Goal: Transaction & Acquisition: Book appointment/travel/reservation

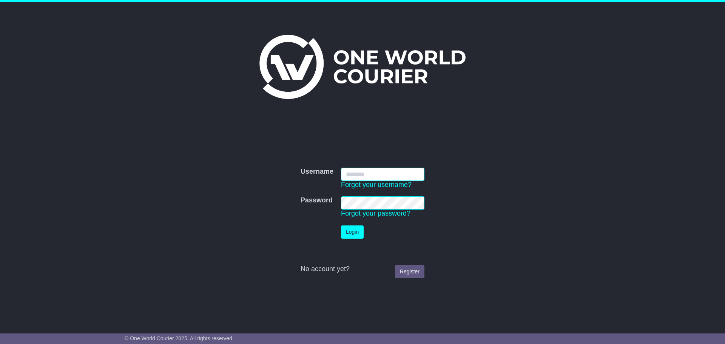
type input "**********"
click at [350, 233] on button "Login" at bounding box center [352, 232] width 23 height 13
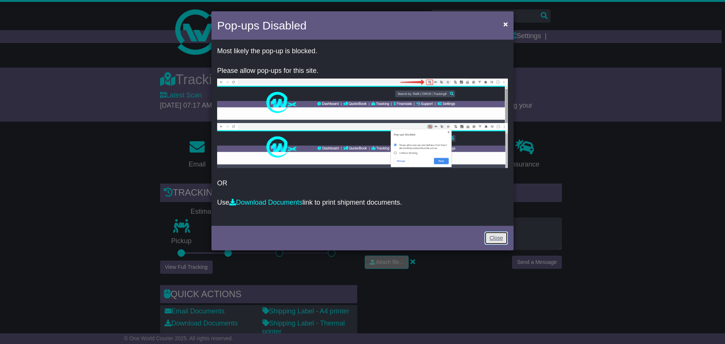
click at [502, 238] on link "Close" at bounding box center [496, 238] width 23 height 13
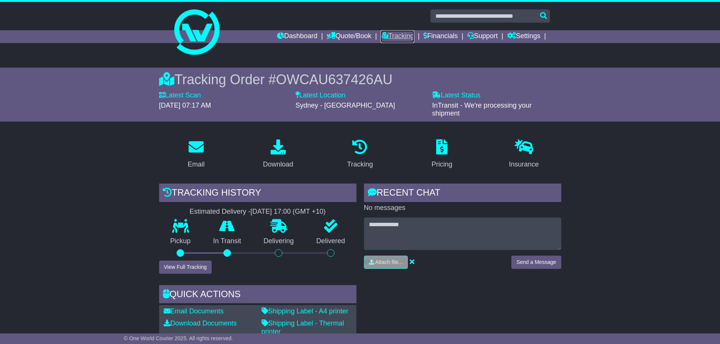
click at [385, 40] on link "Tracking" at bounding box center [396, 36] width 33 height 13
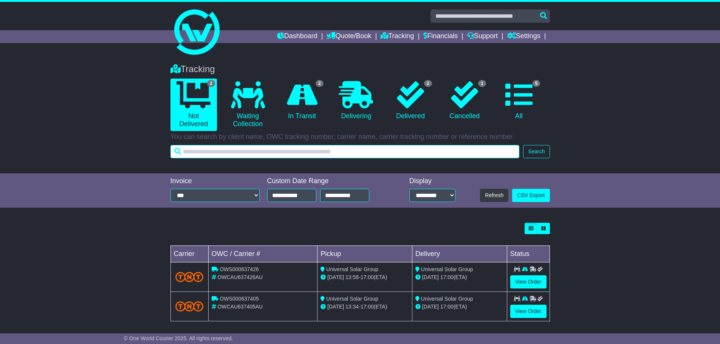
click at [226, 152] on input "text" at bounding box center [344, 151] width 349 height 13
paste input "**********"
type input "**********"
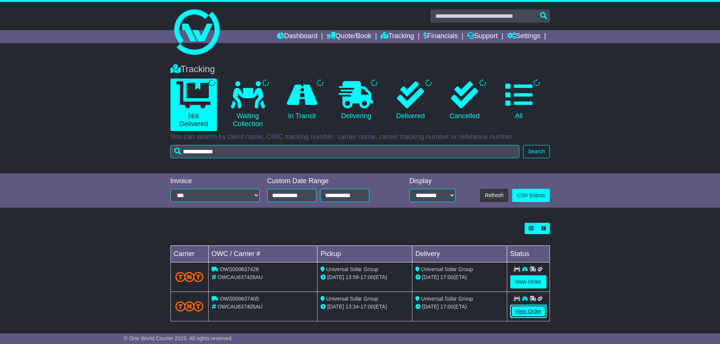
click at [520, 311] on link "View Order" at bounding box center [528, 311] width 36 height 13
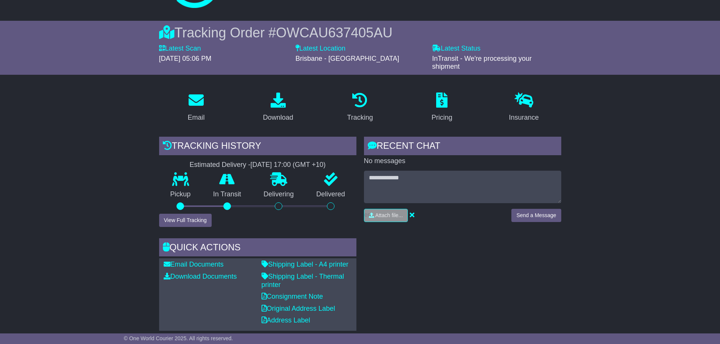
scroll to position [151, 0]
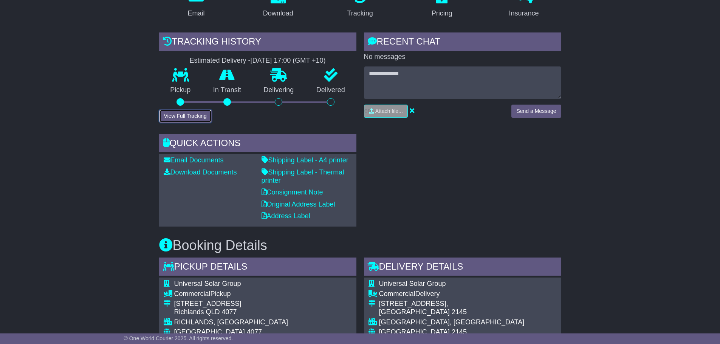
click at [181, 117] on button "View Full Tracking" at bounding box center [185, 116] width 53 height 13
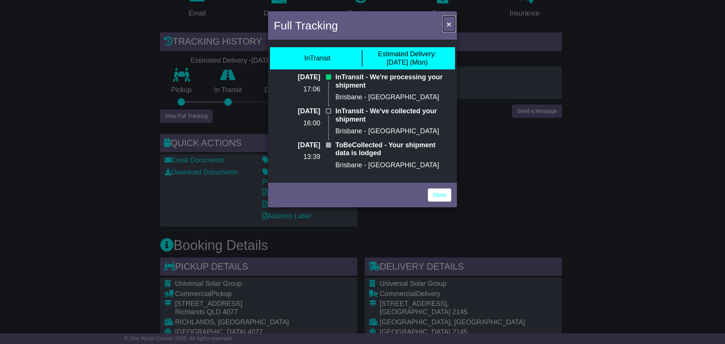
click at [448, 25] on span "×" at bounding box center [449, 24] width 5 height 9
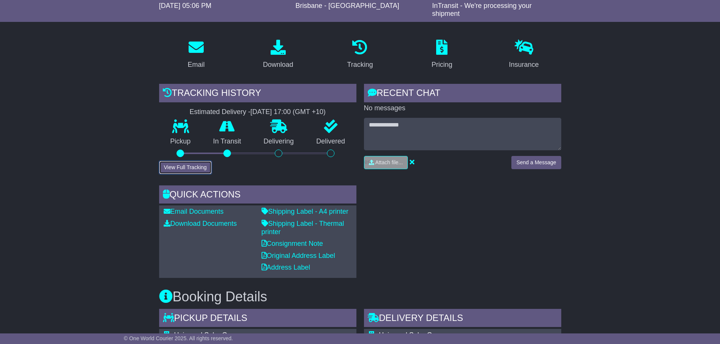
scroll to position [99, 0]
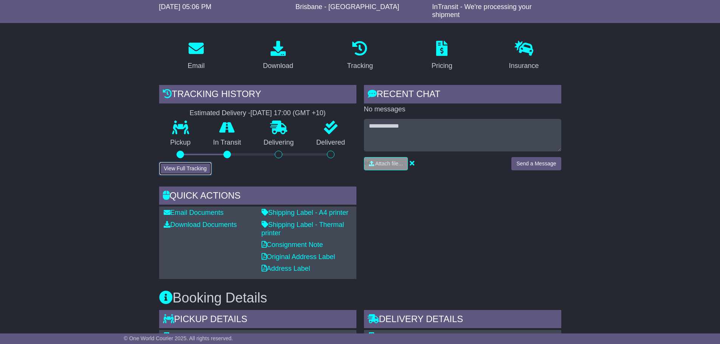
click at [182, 169] on button "View Full Tracking" at bounding box center [185, 168] width 53 height 13
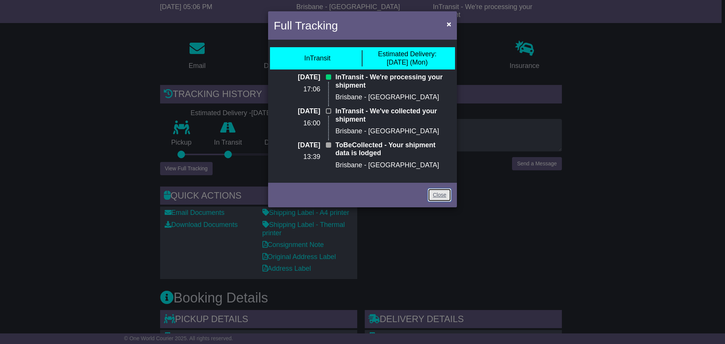
click at [448, 194] on link "Close" at bounding box center [439, 195] width 23 height 13
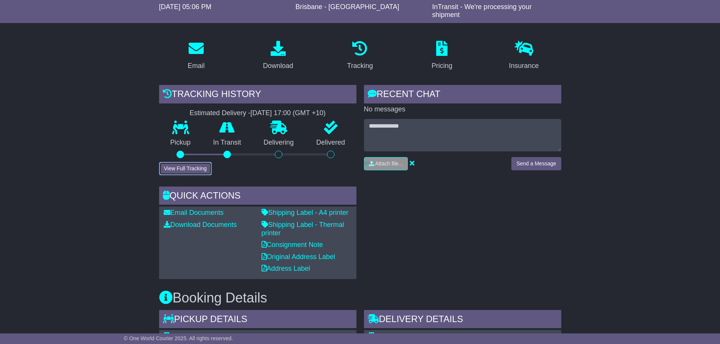
click at [204, 171] on button "View Full Tracking" at bounding box center [185, 168] width 53 height 13
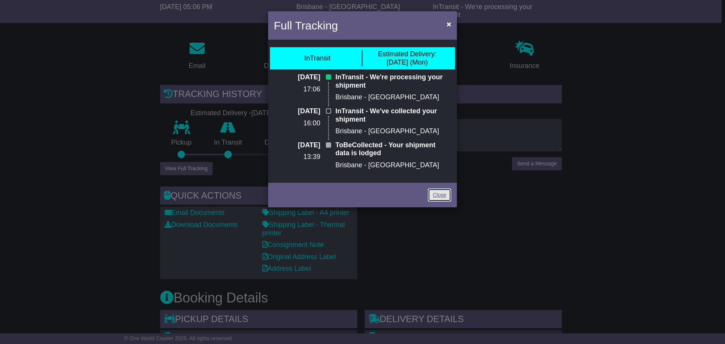
click at [433, 190] on link "Close" at bounding box center [439, 195] width 23 height 13
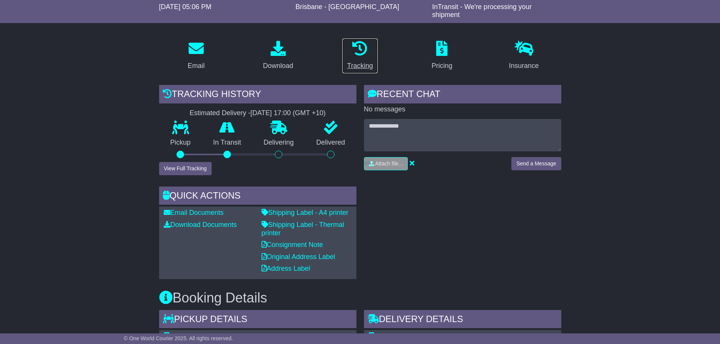
click at [343, 63] on link "Tracking" at bounding box center [360, 56] width 36 height 36
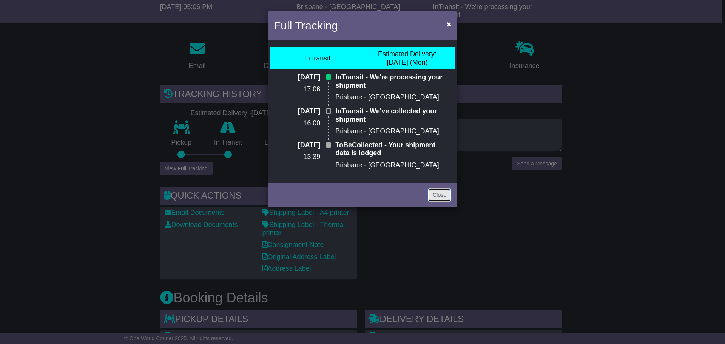
click at [436, 195] on link "Close" at bounding box center [439, 195] width 23 height 13
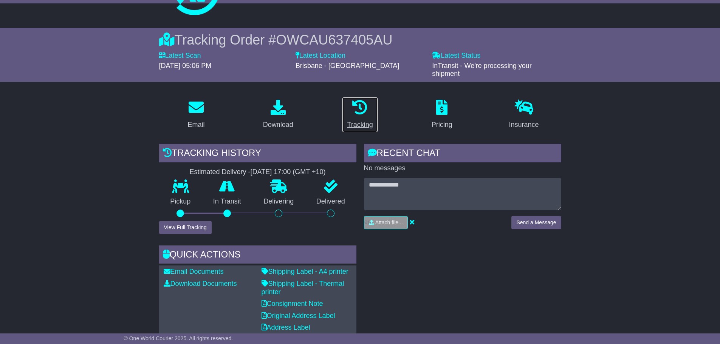
scroll to position [0, 0]
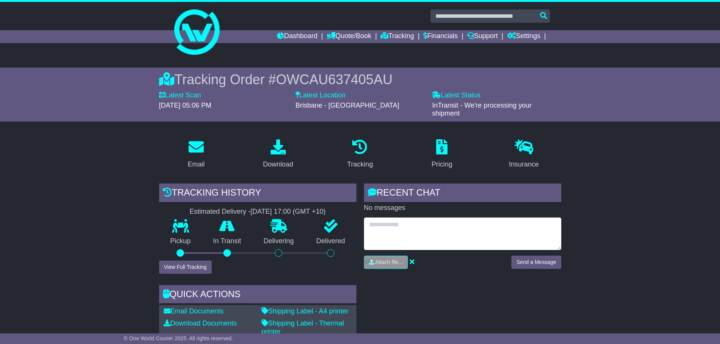
click at [413, 221] on textarea at bounding box center [462, 234] width 197 height 32
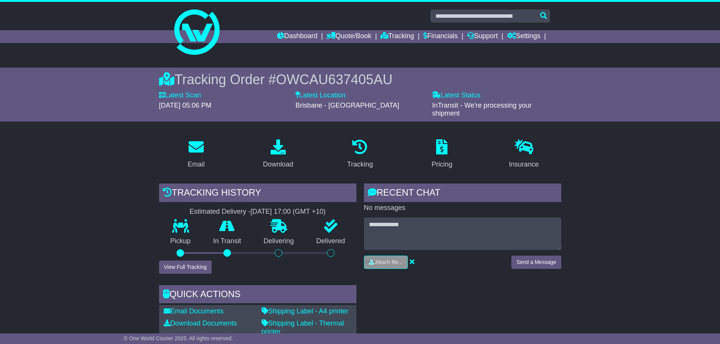
click at [230, 252] on div at bounding box center [227, 253] width 8 height 8
drag, startPoint x: 224, startPoint y: 261, endPoint x: 293, endPoint y: 258, distance: 68.8
click at [293, 258] on div "Tracking history Estimated Delivery - 25 Aug 2025 - 17:00 (GMT +10) Pickup In T…" at bounding box center [257, 229] width 197 height 90
click at [292, 257] on div "Delivering" at bounding box center [278, 239] width 53 height 41
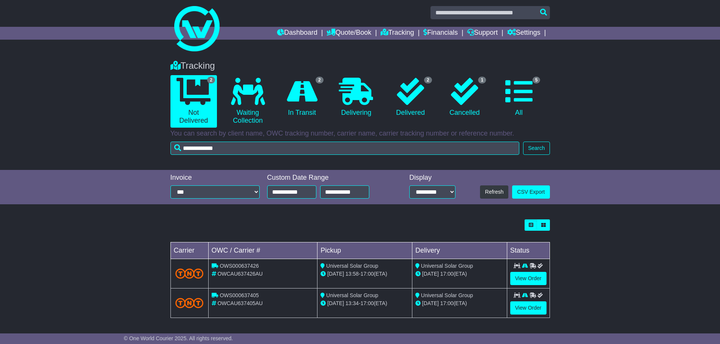
scroll to position [4, 0]
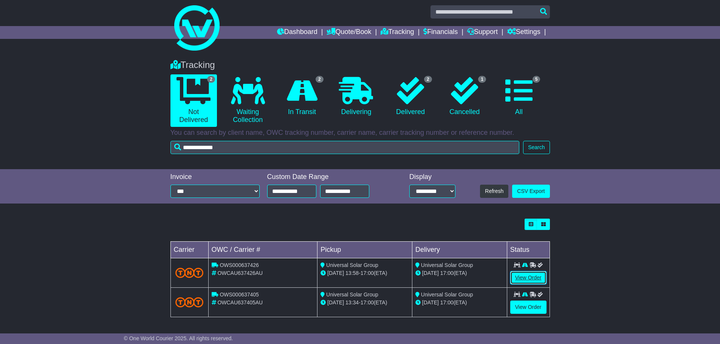
click at [529, 275] on link "View Order" at bounding box center [528, 277] width 36 height 13
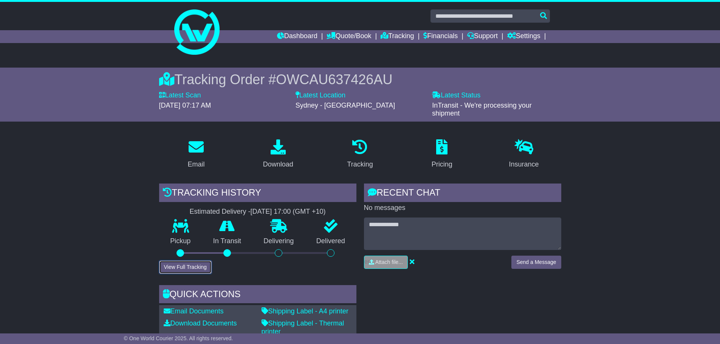
click at [179, 268] on button "View Full Tracking" at bounding box center [185, 267] width 53 height 13
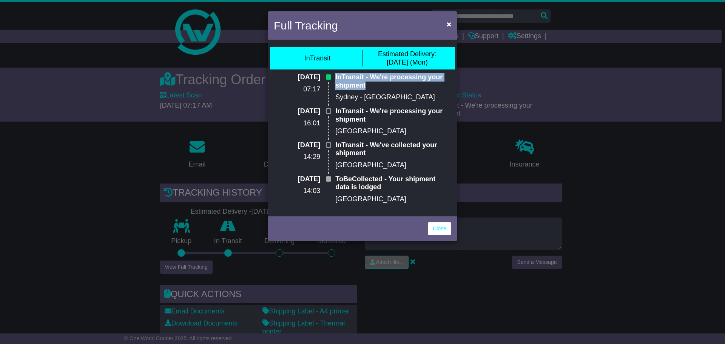
drag, startPoint x: 325, startPoint y: 86, endPoint x: 395, endPoint y: 82, distance: 70.0
click at [394, 82] on div "25 Aug 2025 07:17 InTransit - We're processing your shipment Sydney - Erskine P…" at bounding box center [362, 90] width 185 height 34
click at [392, 96] on p "Sydney - Erskine Park" at bounding box center [393, 97] width 116 height 8
click at [450, 23] on span "×" at bounding box center [449, 24] width 5 height 9
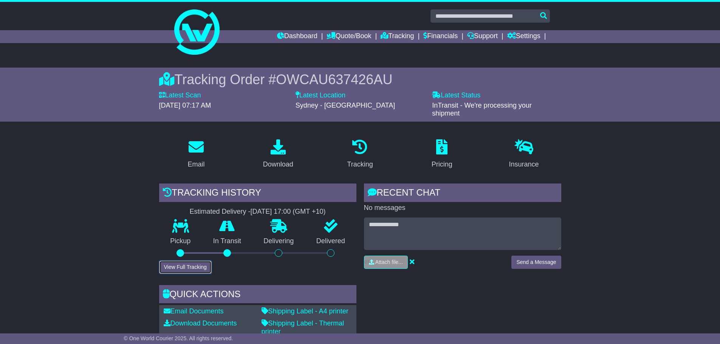
click at [181, 270] on button "View Full Tracking" at bounding box center [185, 267] width 53 height 13
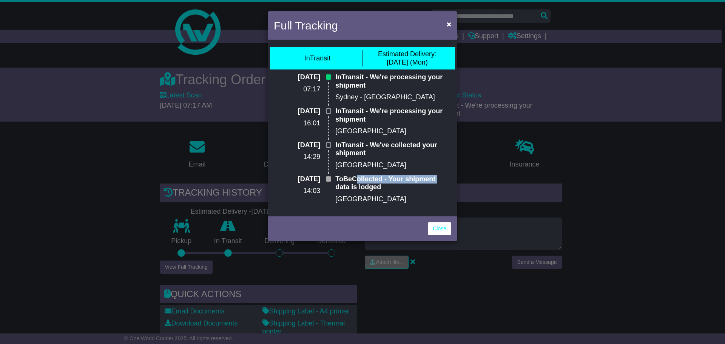
drag, startPoint x: 337, startPoint y: 187, endPoint x: 358, endPoint y: 181, distance: 22.7
click at [358, 181] on p "ToBeCollected - Your shipment data is lodged" at bounding box center [393, 183] width 116 height 16
click at [345, 154] on p "InTransit - We've collected your shipment" at bounding box center [393, 149] width 116 height 16
click at [450, 19] on button "×" at bounding box center [449, 23] width 12 height 15
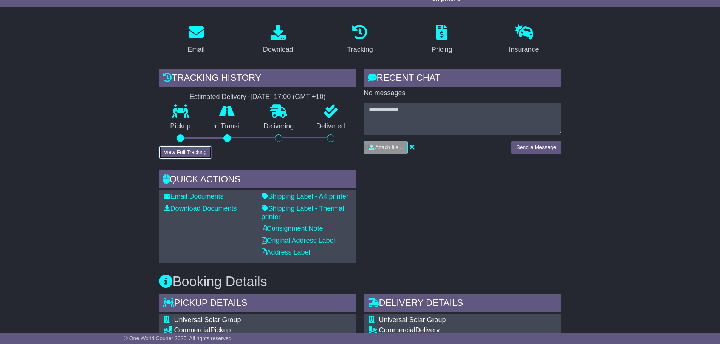
scroll to position [113, 0]
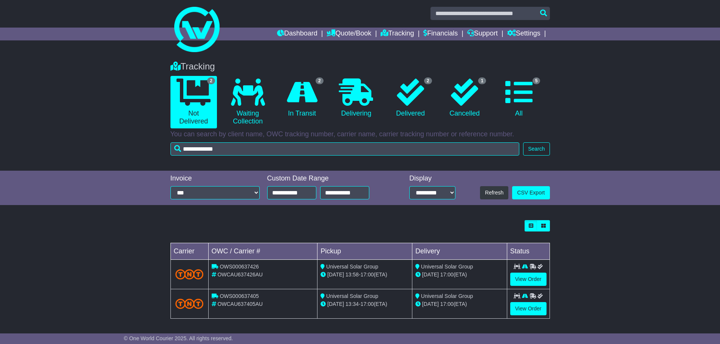
scroll to position [4, 0]
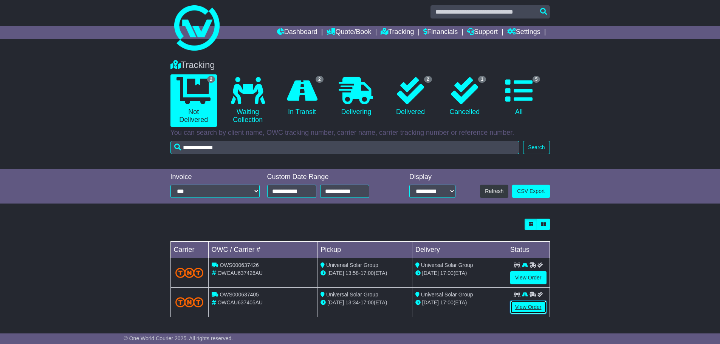
click at [521, 303] on link "View Order" at bounding box center [528, 307] width 36 height 13
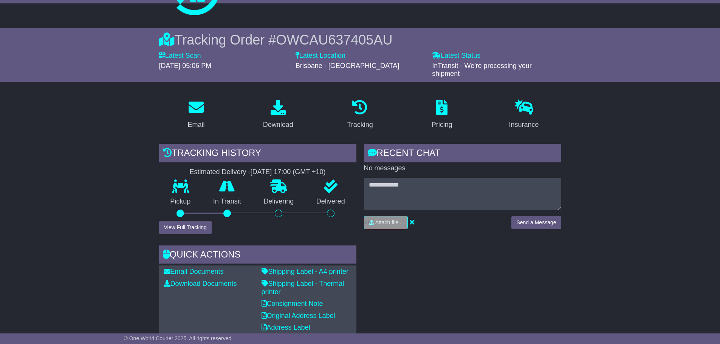
scroll to position [76, 0]
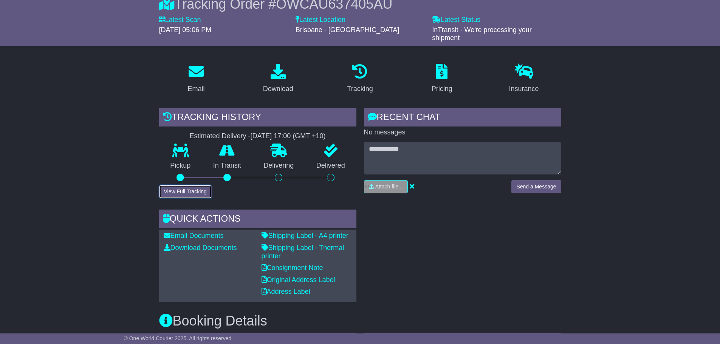
click at [194, 195] on button "View Full Tracking" at bounding box center [185, 191] width 53 height 13
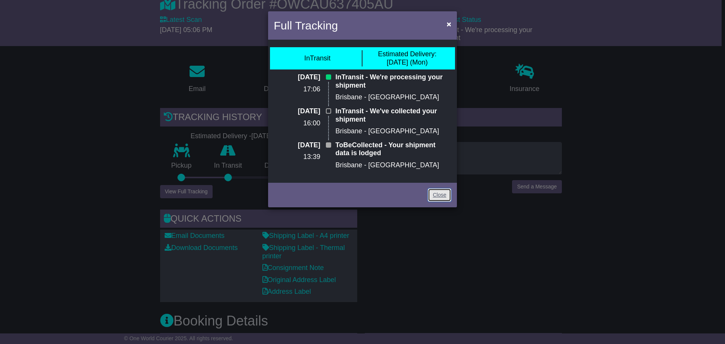
click at [432, 197] on link "Close" at bounding box center [439, 195] width 23 height 13
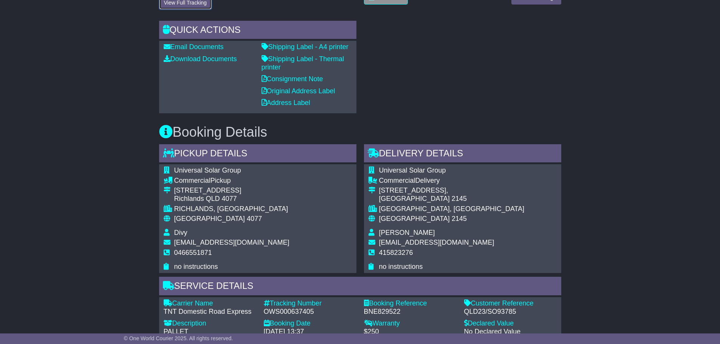
scroll to position [113, 0]
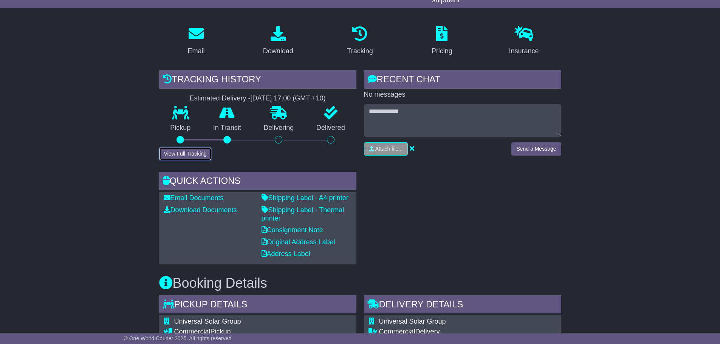
click at [206, 150] on button "View Full Tracking" at bounding box center [185, 153] width 53 height 13
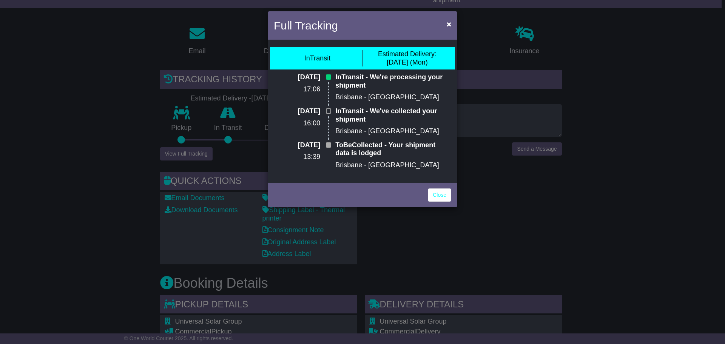
click at [433, 202] on div "Close" at bounding box center [362, 194] width 189 height 26
drag, startPoint x: 434, startPoint y: 198, endPoint x: 415, endPoint y: 193, distance: 19.4
click at [433, 198] on link "Close" at bounding box center [439, 195] width 23 height 13
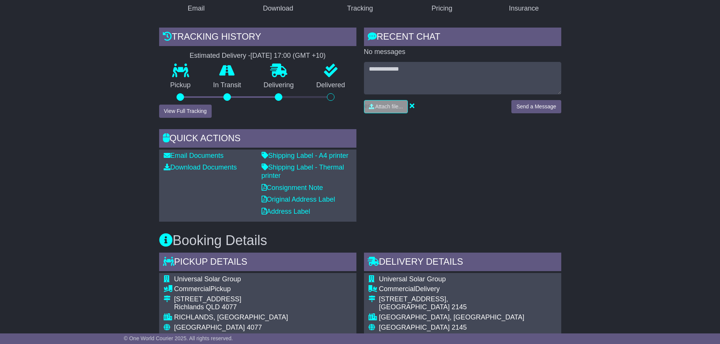
scroll to position [151, 0]
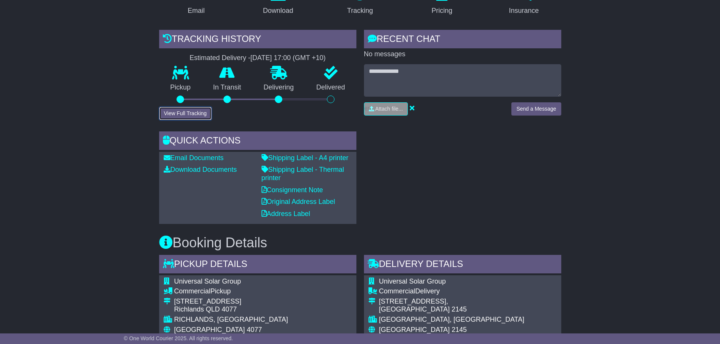
click at [181, 116] on button "View Full Tracking" at bounding box center [185, 113] width 53 height 13
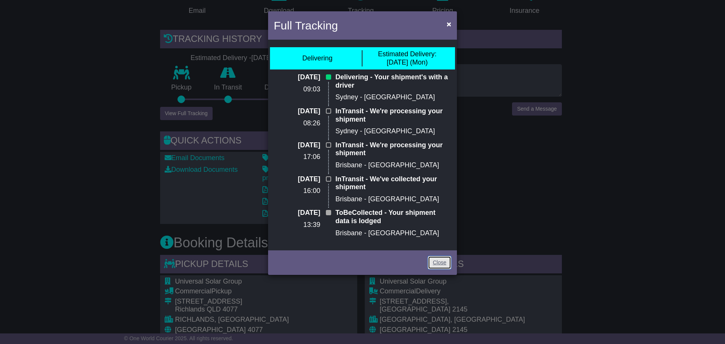
click at [443, 266] on link "Close" at bounding box center [439, 262] width 23 height 13
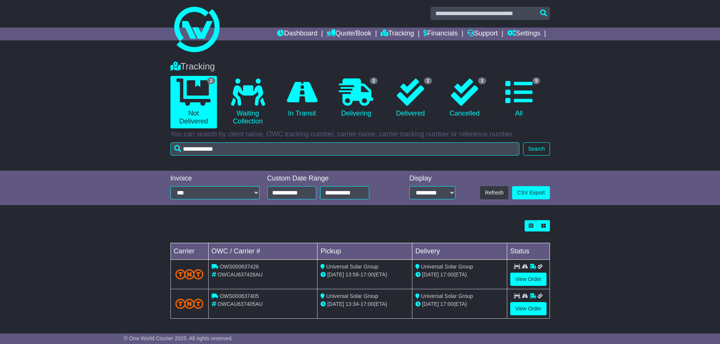
scroll to position [4, 0]
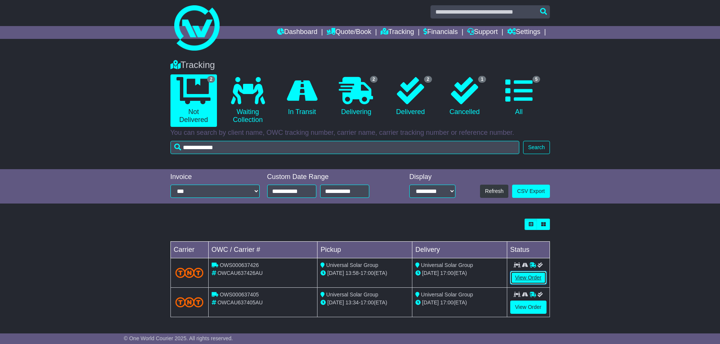
drag, startPoint x: 524, startPoint y: 272, endPoint x: 510, endPoint y: 272, distance: 14.0
click at [524, 272] on link "View Order" at bounding box center [528, 277] width 36 height 13
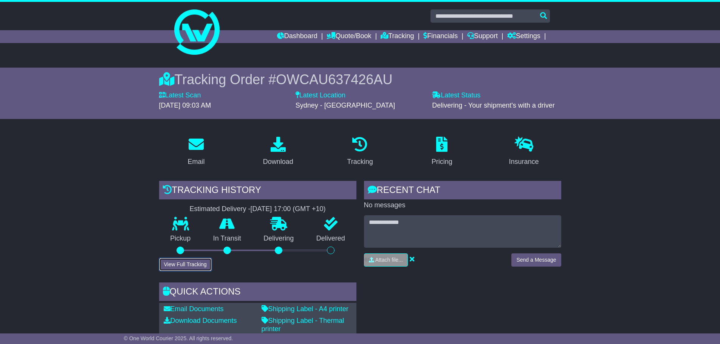
click at [204, 264] on button "View Full Tracking" at bounding box center [185, 264] width 53 height 13
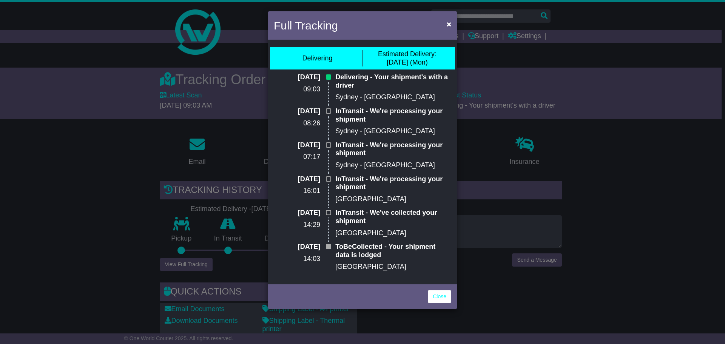
click at [437, 307] on div "Close" at bounding box center [362, 296] width 189 height 26
click at [443, 300] on link "Close" at bounding box center [439, 296] width 23 height 13
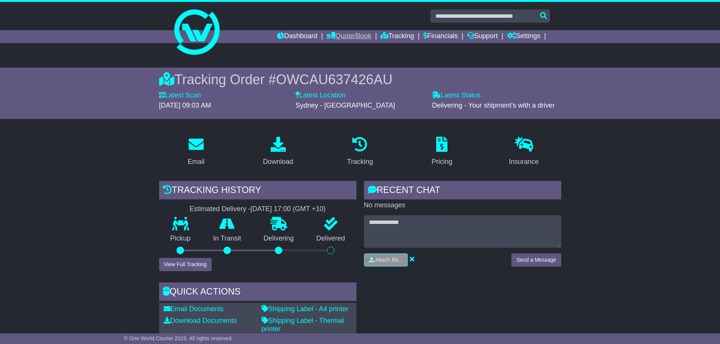
click at [346, 34] on link "Quote/Book" at bounding box center [348, 36] width 45 height 13
click at [335, 48] on link "Domestic" at bounding box center [357, 49] width 60 height 8
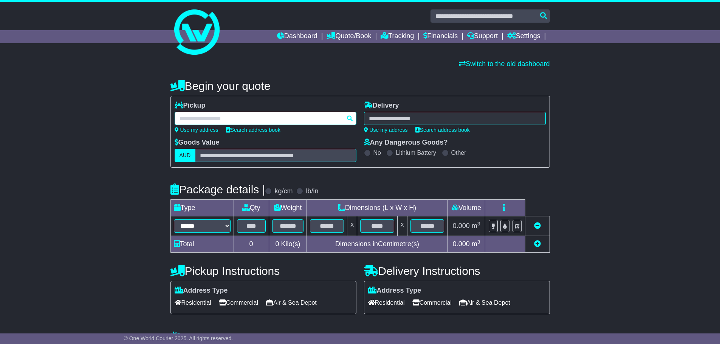
click at [255, 114] on div at bounding box center [266, 118] width 182 height 13
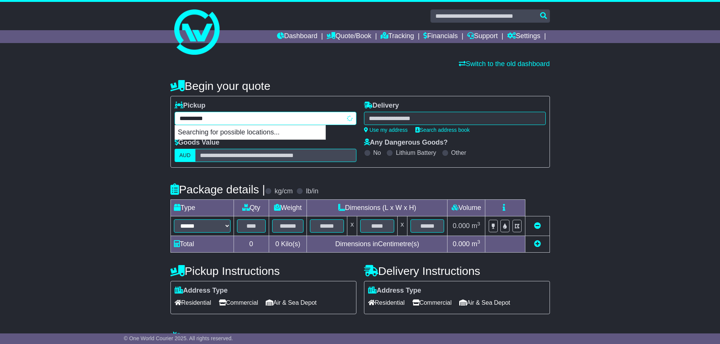
type input "**********"
click at [232, 134] on div "PENDLE HILL 2145" at bounding box center [250, 132] width 150 height 14
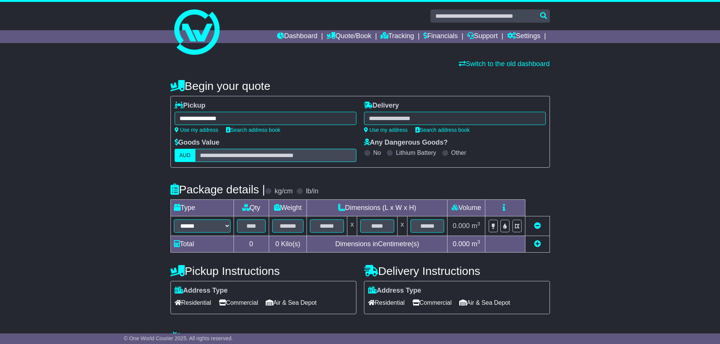
type input "**********"
click at [392, 117] on div at bounding box center [455, 118] width 182 height 13
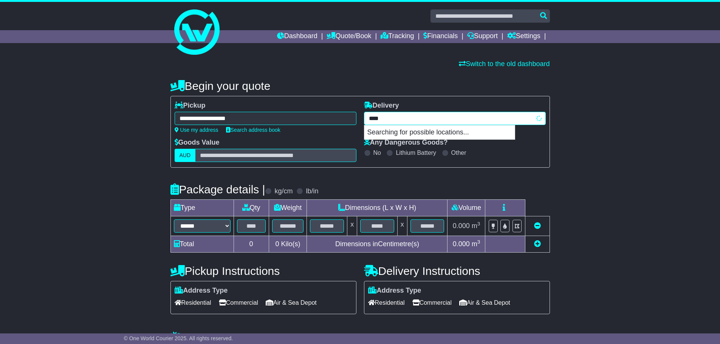
type input "*****"
type input "**********"
type input "*********"
type input "**********"
click at [412, 130] on div "COONABARABRAN 2357" at bounding box center [439, 132] width 150 height 14
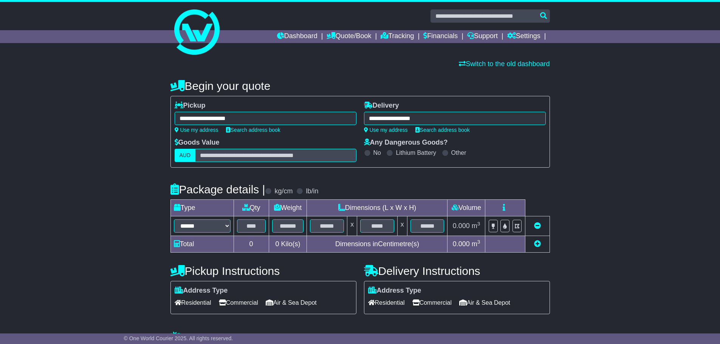
type input "**********"
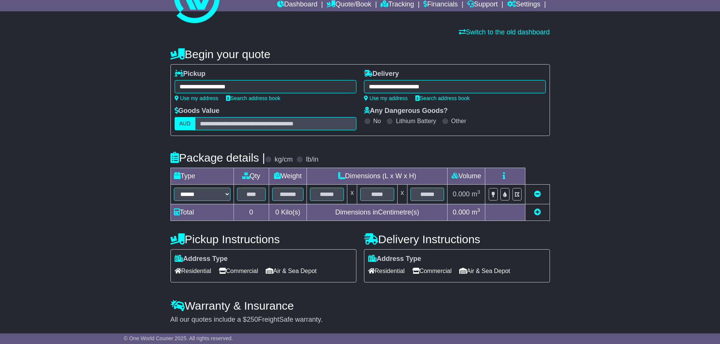
scroll to position [55, 0]
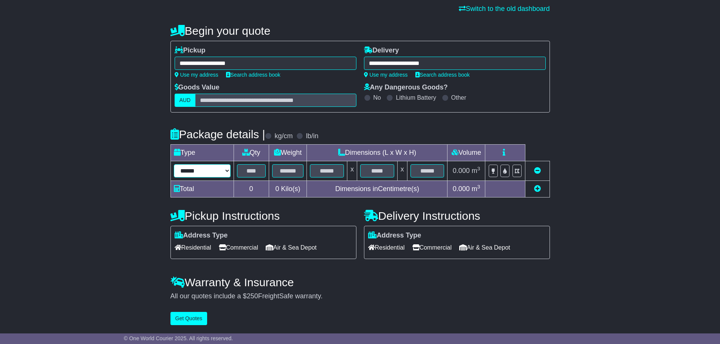
click at [220, 170] on select "****** ****** *** ******** ***** **** **** ****** *** *******" at bounding box center [202, 170] width 57 height 13
select select "*****"
click at [174, 164] on select "****** ****** *** ******** ***** **** **** ****** *** *******" at bounding box center [202, 170] width 57 height 13
drag, startPoint x: 266, startPoint y: 180, endPoint x: 258, endPoint y: 163, distance: 18.8
click at [266, 180] on td at bounding box center [250, 171] width 35 height 20
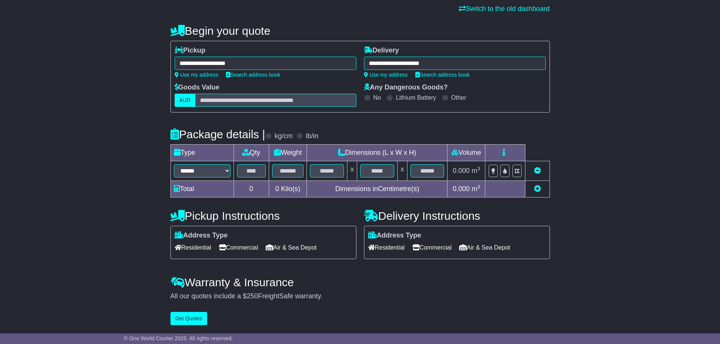
click at [258, 163] on td at bounding box center [250, 171] width 35 height 20
click at [255, 167] on input "text" at bounding box center [251, 170] width 29 height 13
click at [332, 174] on input "text" at bounding box center [327, 170] width 34 height 13
type input "**"
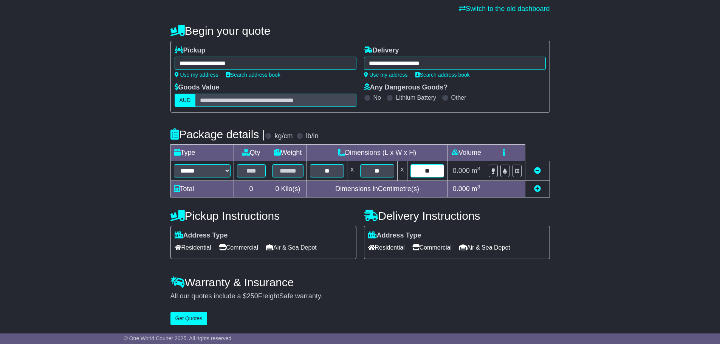
type input "**"
click at [290, 173] on input "text" at bounding box center [288, 170] width 32 height 13
click at [291, 173] on input "text" at bounding box center [288, 170] width 32 height 13
click at [377, 165] on input "**" at bounding box center [377, 170] width 34 height 13
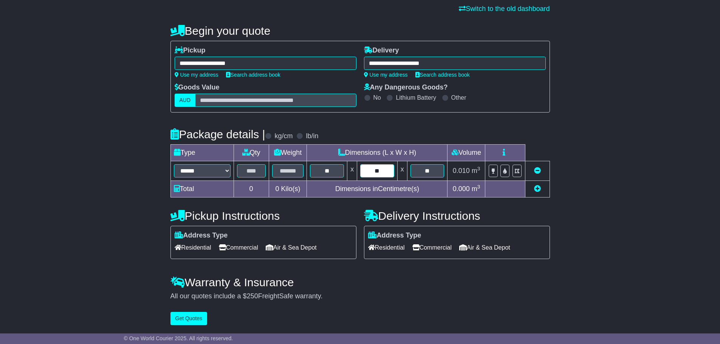
type input "**"
click at [282, 173] on input "text" at bounding box center [288, 170] width 32 height 13
type input "**"
drag, startPoint x: 228, startPoint y: 168, endPoint x: 258, endPoint y: 179, distance: 31.8
click at [230, 172] on select "****** ****** *** ******** ***** **** **** ****** *** *******" at bounding box center [202, 170] width 57 height 13
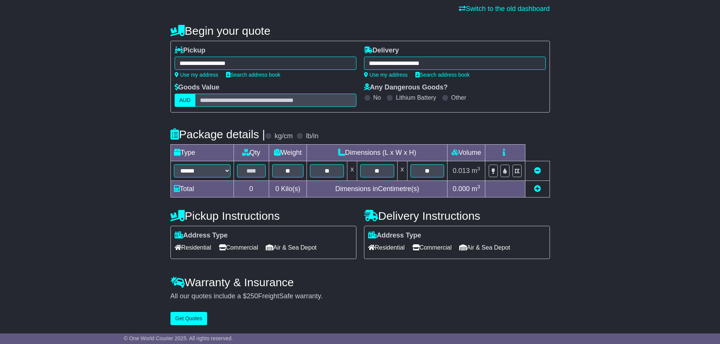
drag, startPoint x: 263, startPoint y: 179, endPoint x: 256, endPoint y: 178, distance: 6.6
click at [261, 179] on td at bounding box center [250, 171] width 35 height 20
click at [252, 174] on input "text" at bounding box center [251, 170] width 29 height 13
type input "*"
click at [243, 245] on span "Commercial" at bounding box center [238, 248] width 39 height 12
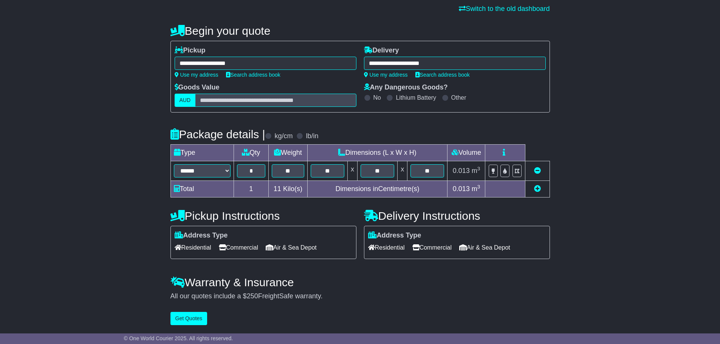
click at [387, 247] on span "Residential" at bounding box center [386, 248] width 37 height 12
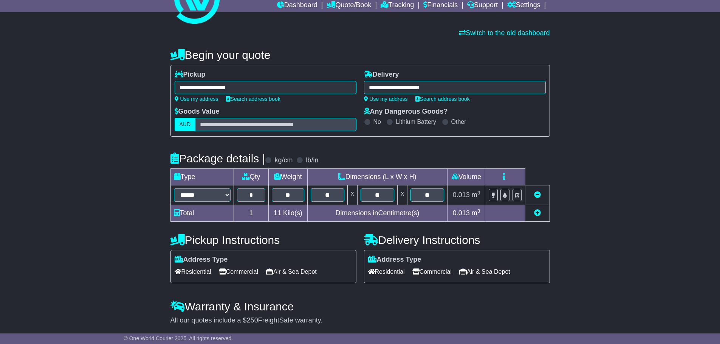
scroll to position [56, 0]
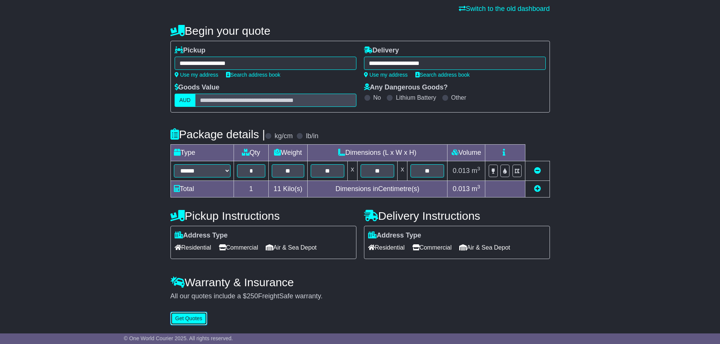
click at [193, 319] on button "Get Quotes" at bounding box center [188, 318] width 37 height 13
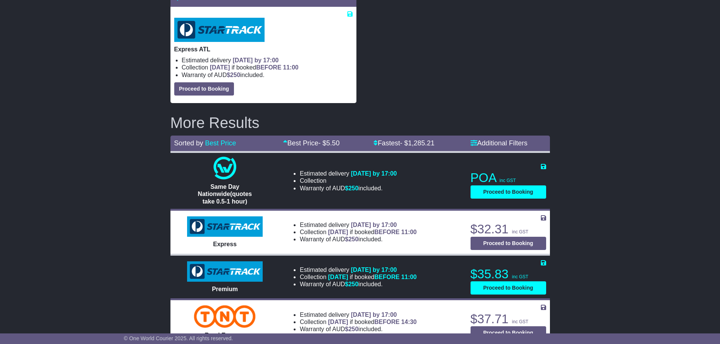
scroll to position [0, 0]
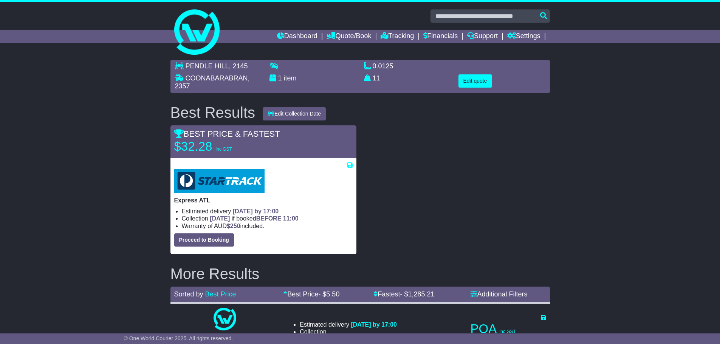
click at [447, 149] on div at bounding box center [456, 189] width 193 height 129
